Goal: Register for event/course

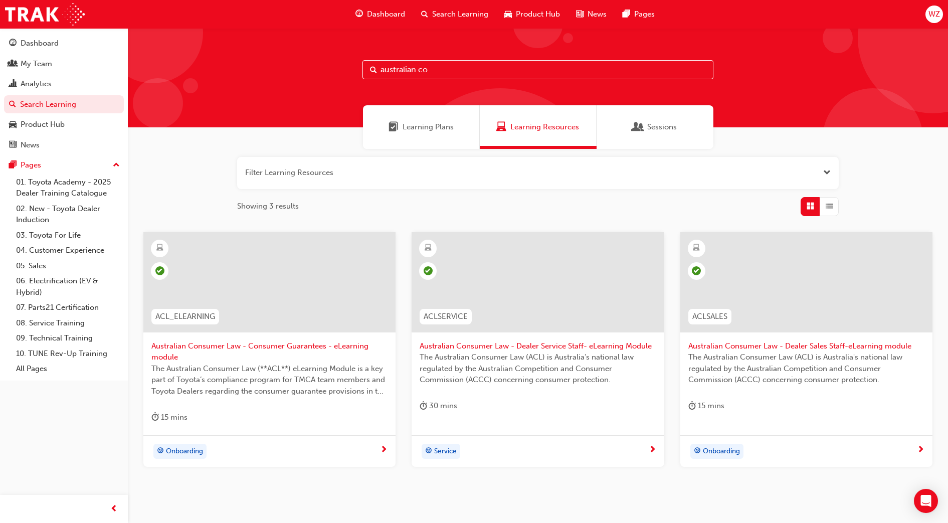
scroll to position [41, 0]
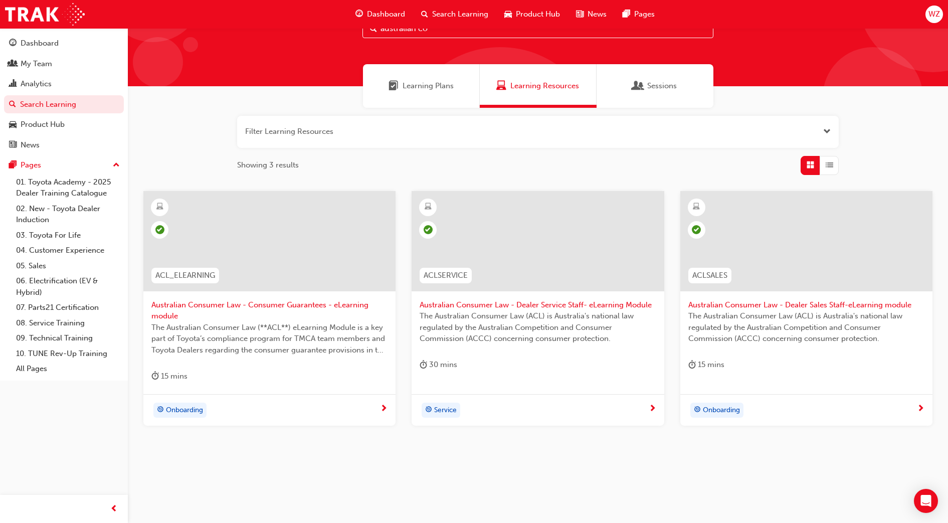
click at [932, 20] on div "WZ" at bounding box center [934, 15] width 18 height 18
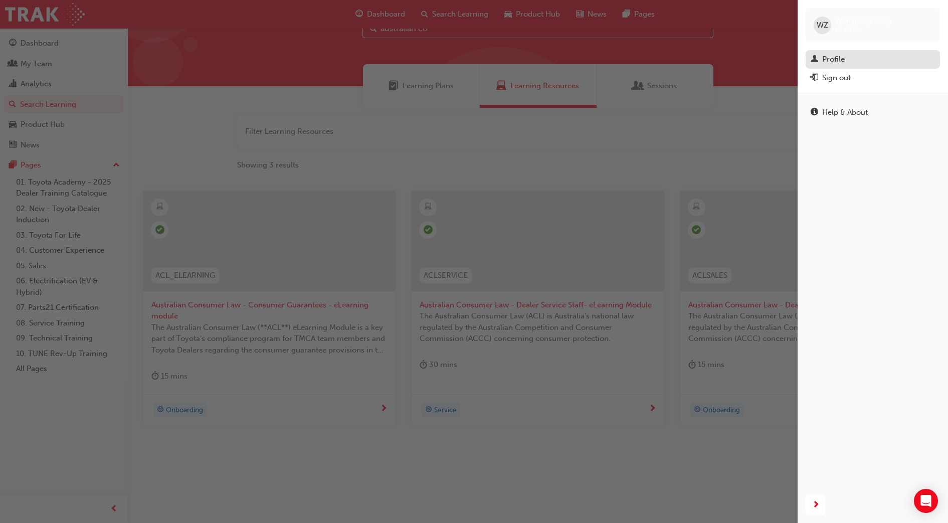
click at [838, 59] on div "Profile" at bounding box center [833, 60] width 23 height 12
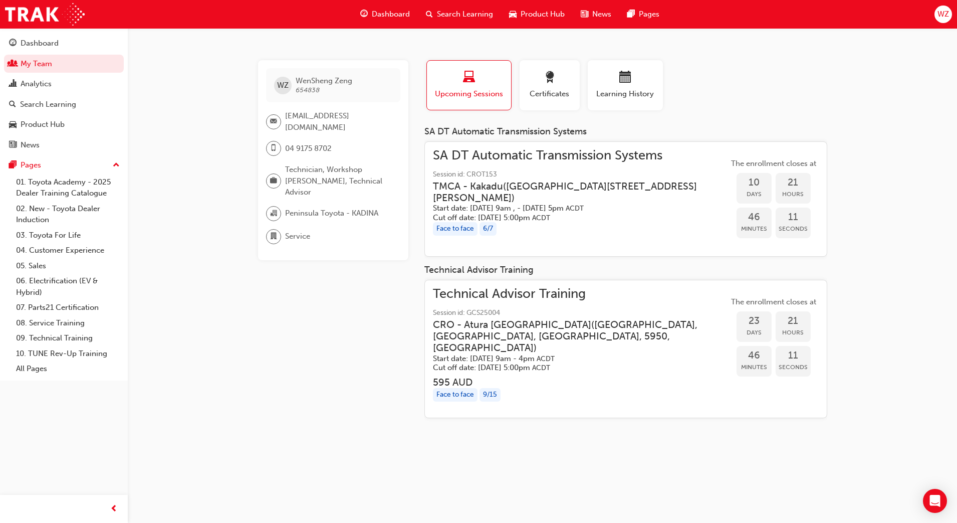
click at [514, 158] on span "SA DT Automatic Transmission Systems" at bounding box center [581, 156] width 296 height 12
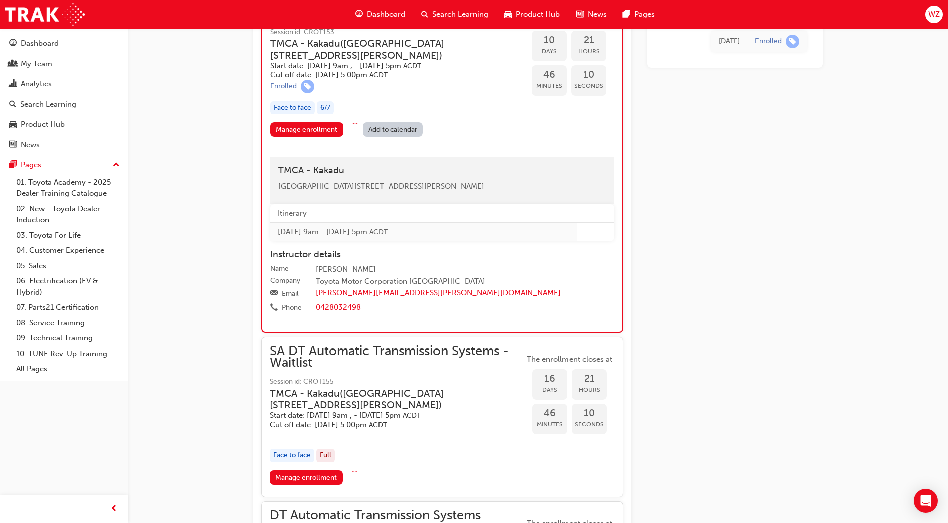
scroll to position [854, 0]
click at [299, 128] on link "Manage enrollment" at bounding box center [306, 129] width 73 height 15
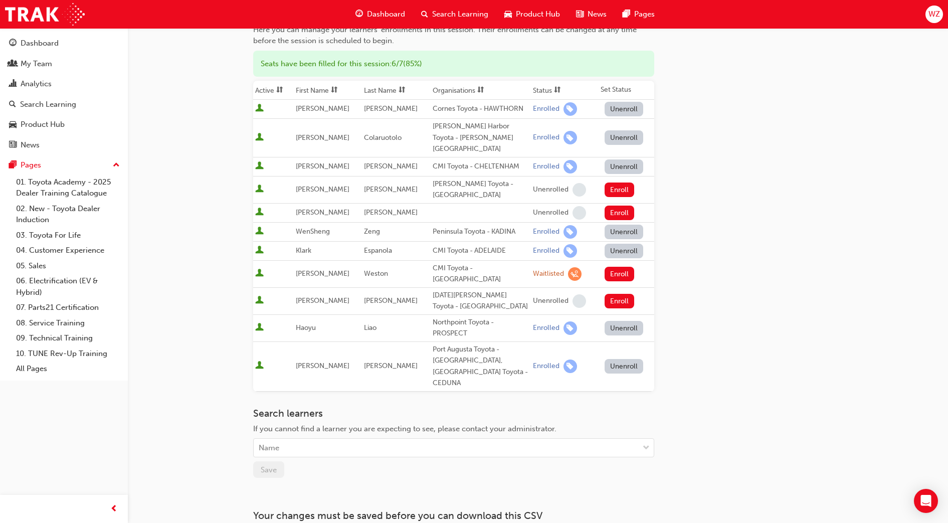
scroll to position [177, 0]
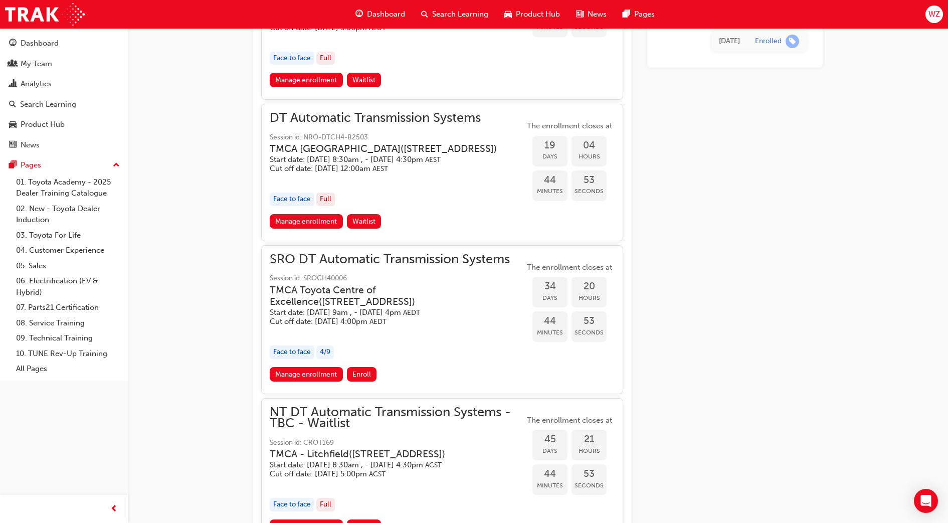
scroll to position [1558, 0]
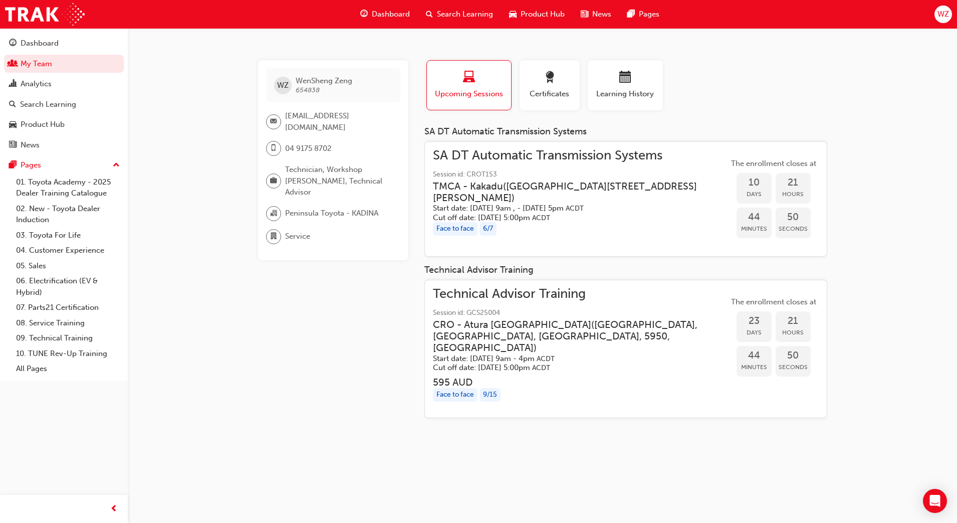
click at [545, 308] on span "Session id: GCS25004" at bounding box center [581, 313] width 296 height 12
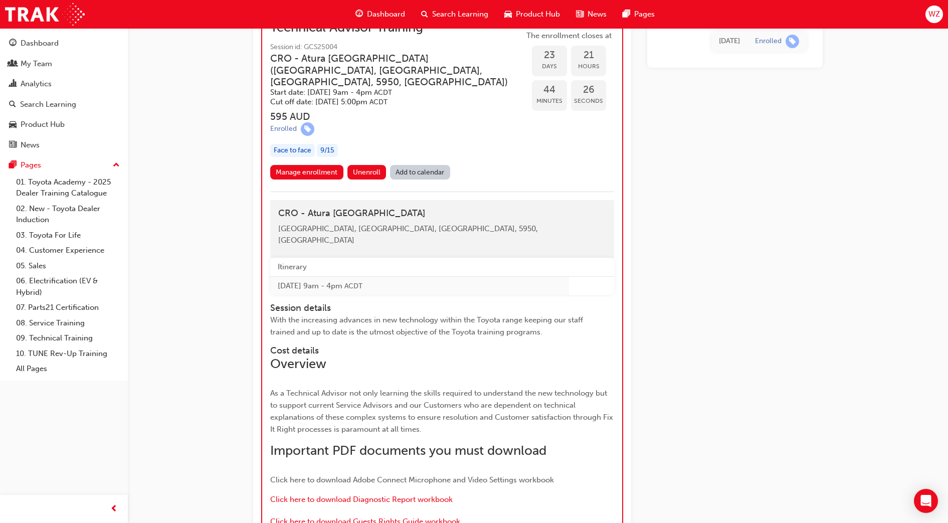
scroll to position [982, 0]
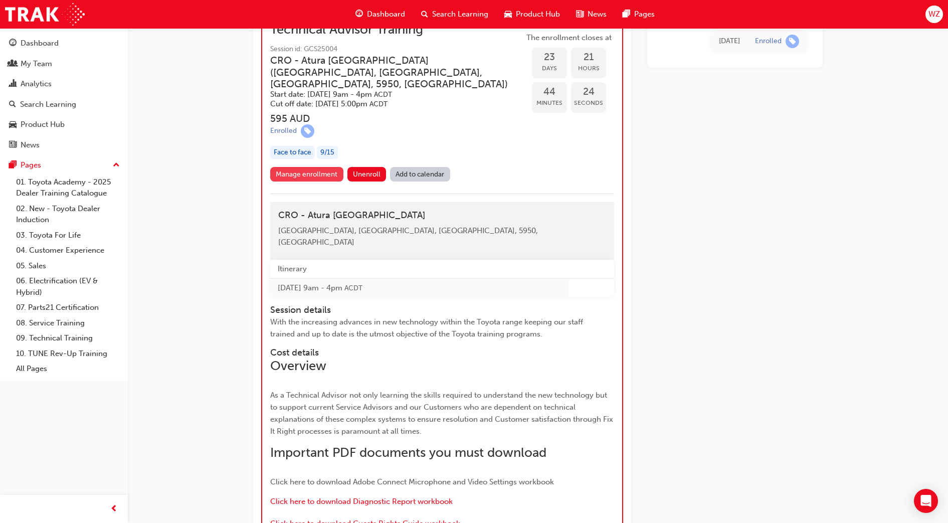
click at [282, 173] on link "Manage enrollment" at bounding box center [306, 174] width 73 height 15
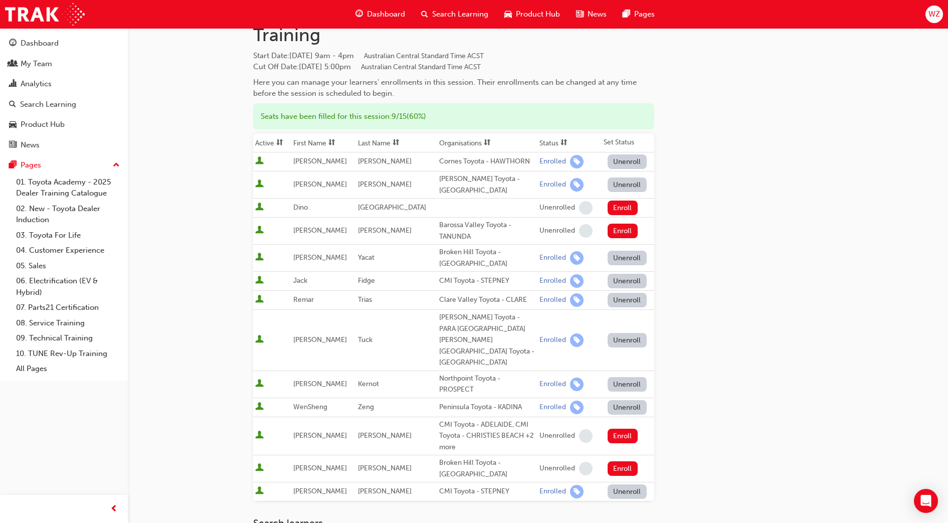
scroll to position [44, 0]
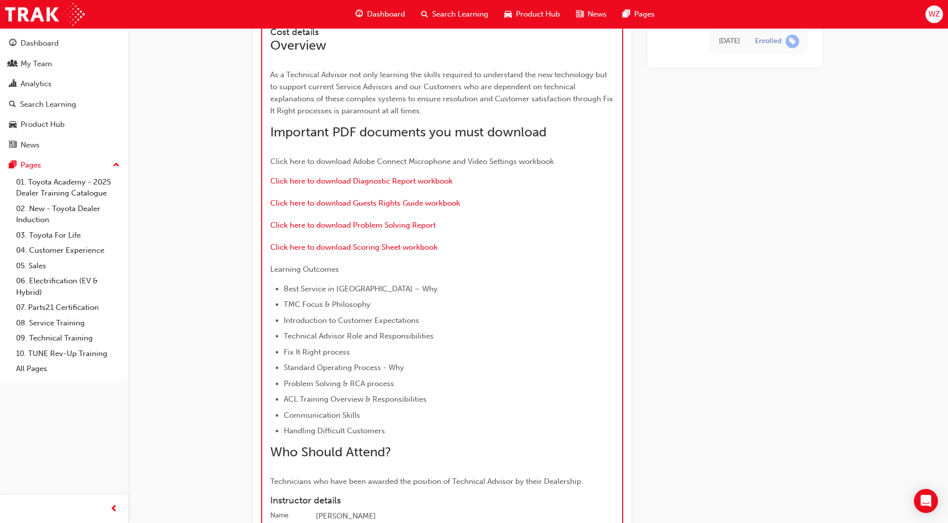
scroll to position [1561, 0]
